Goal: Task Accomplishment & Management: Manage account settings

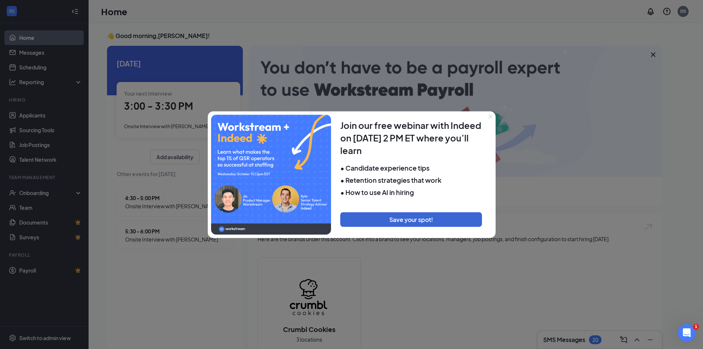
click at [489, 117] on icon "Close" at bounding box center [490, 116] width 4 height 4
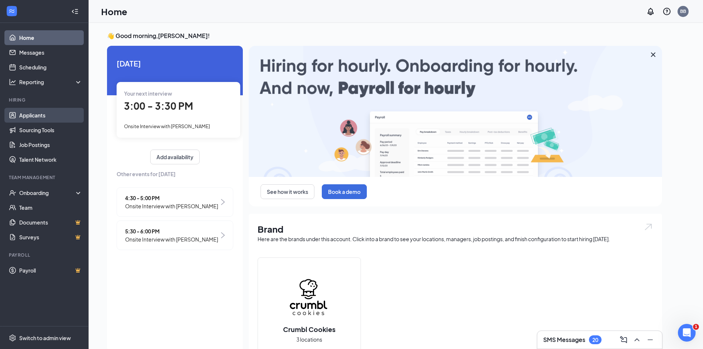
click at [34, 117] on link "Applicants" at bounding box center [50, 115] width 63 height 15
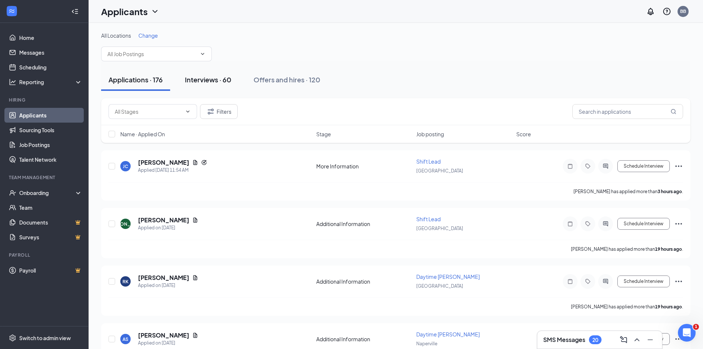
click at [217, 77] on div "Interviews · 60" at bounding box center [208, 79] width 46 height 9
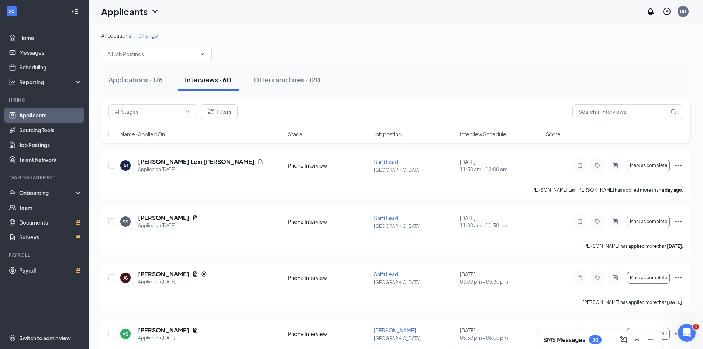
click at [502, 136] on span "Interview Schedule" at bounding box center [483, 133] width 46 height 7
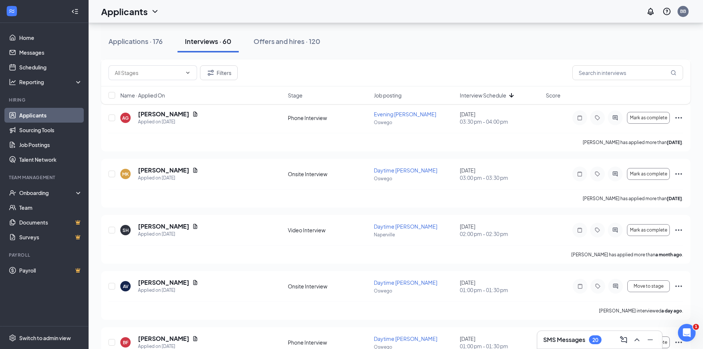
scroll to position [710, 0]
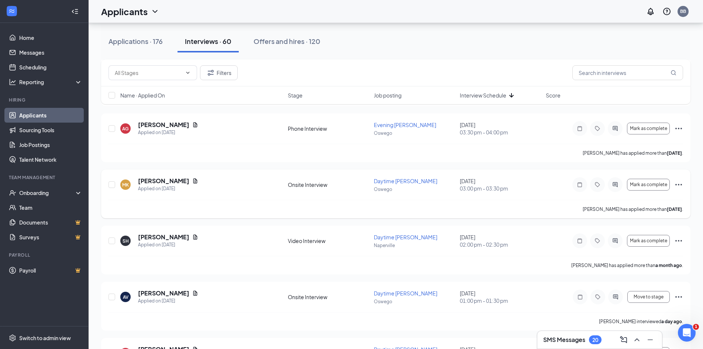
click at [678, 183] on icon "Ellipses" at bounding box center [678, 184] width 9 height 9
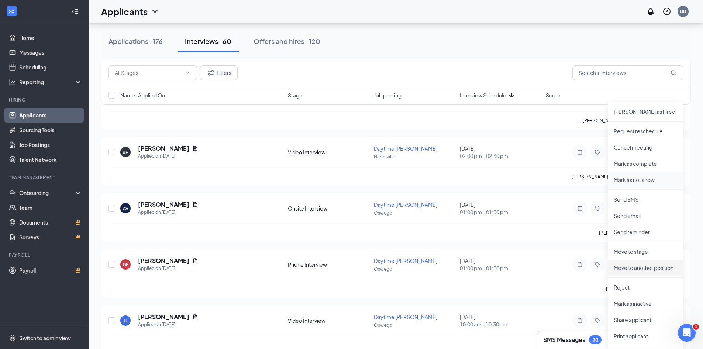
scroll to position [813, 0]
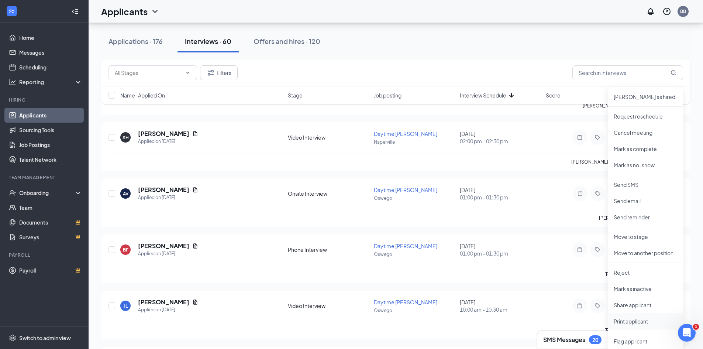
click at [630, 324] on p "Print applicant" at bounding box center [644, 320] width 63 height 7
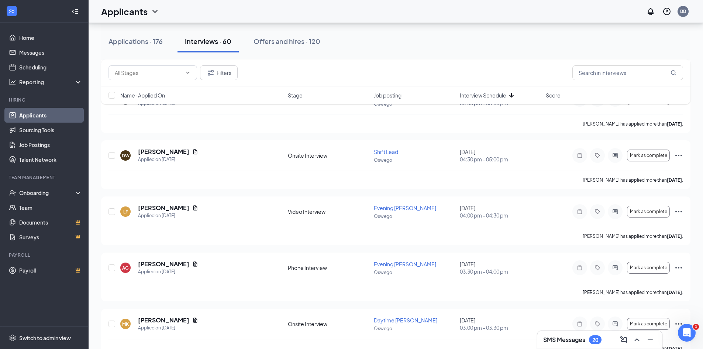
scroll to position [563, 0]
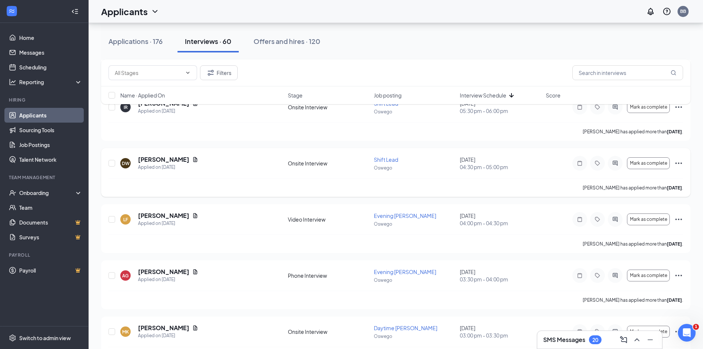
click at [680, 165] on icon "Ellipses" at bounding box center [678, 163] width 9 height 9
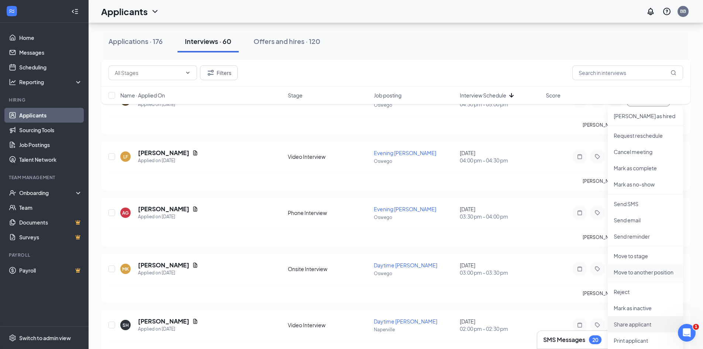
scroll to position [637, 0]
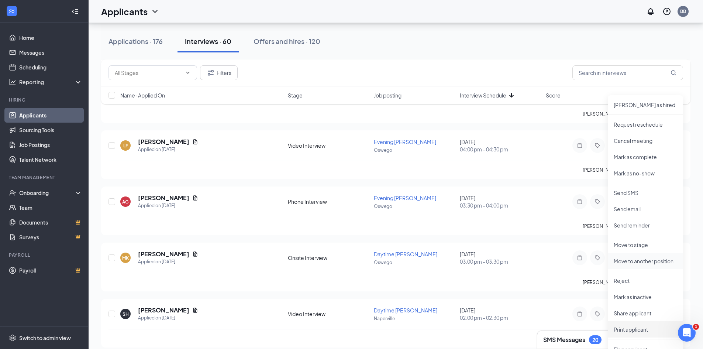
click at [637, 332] on p "Print applicant" at bounding box center [644, 328] width 63 height 7
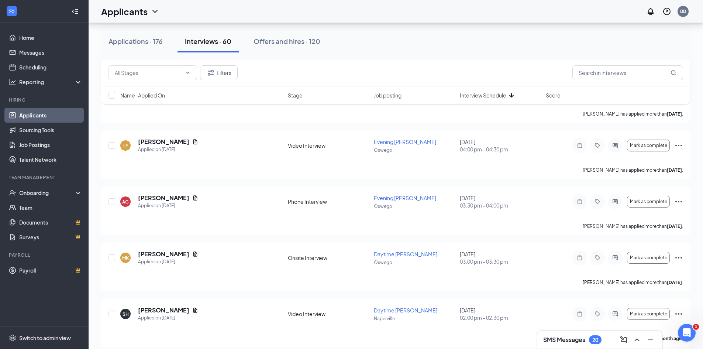
scroll to position [422, 0]
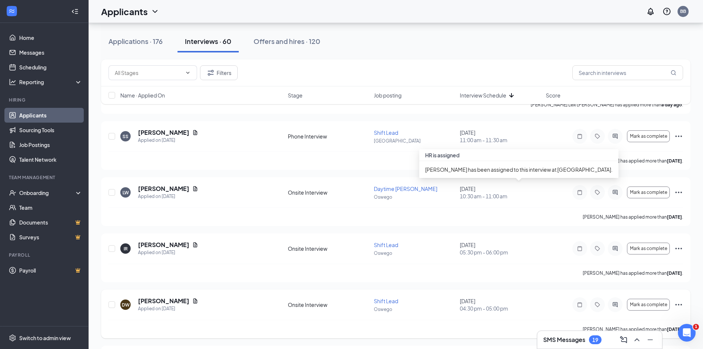
click at [679, 304] on icon "Ellipses" at bounding box center [678, 304] width 7 height 1
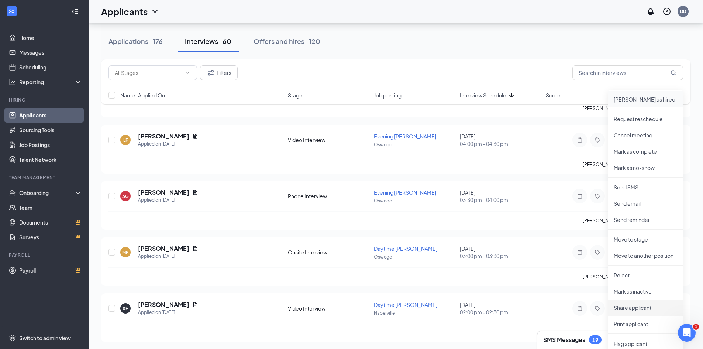
scroll to position [643, 0]
click at [638, 324] on p "Print applicant" at bounding box center [644, 322] width 63 height 7
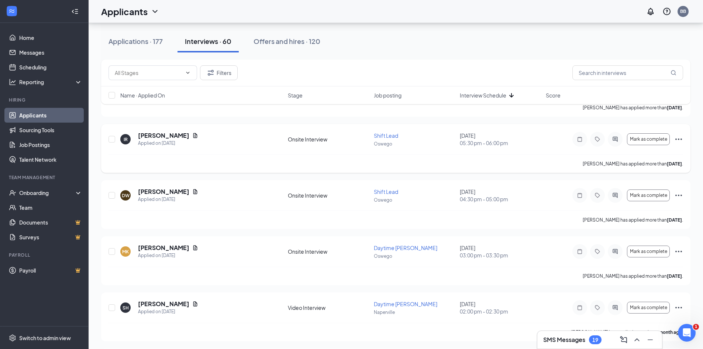
click at [681, 141] on icon "Ellipses" at bounding box center [678, 139] width 9 height 9
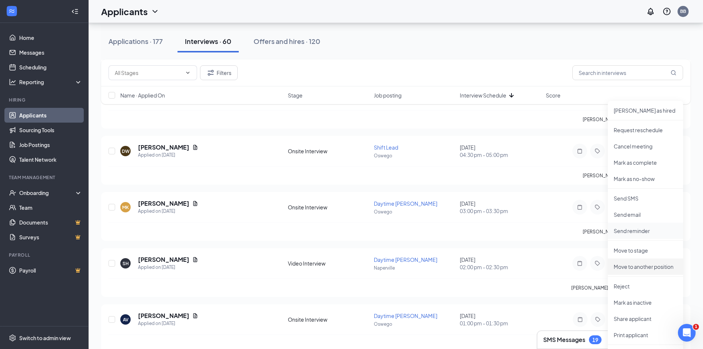
scroll to position [702, 0]
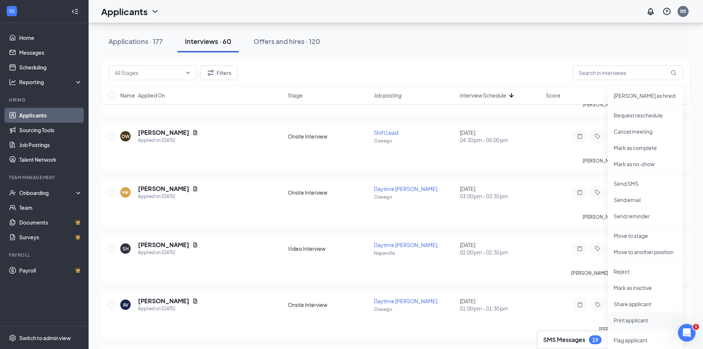
click at [640, 316] on p "Print applicant" at bounding box center [644, 319] width 63 height 7
